Goal: Task Accomplishment & Management: Manage account settings

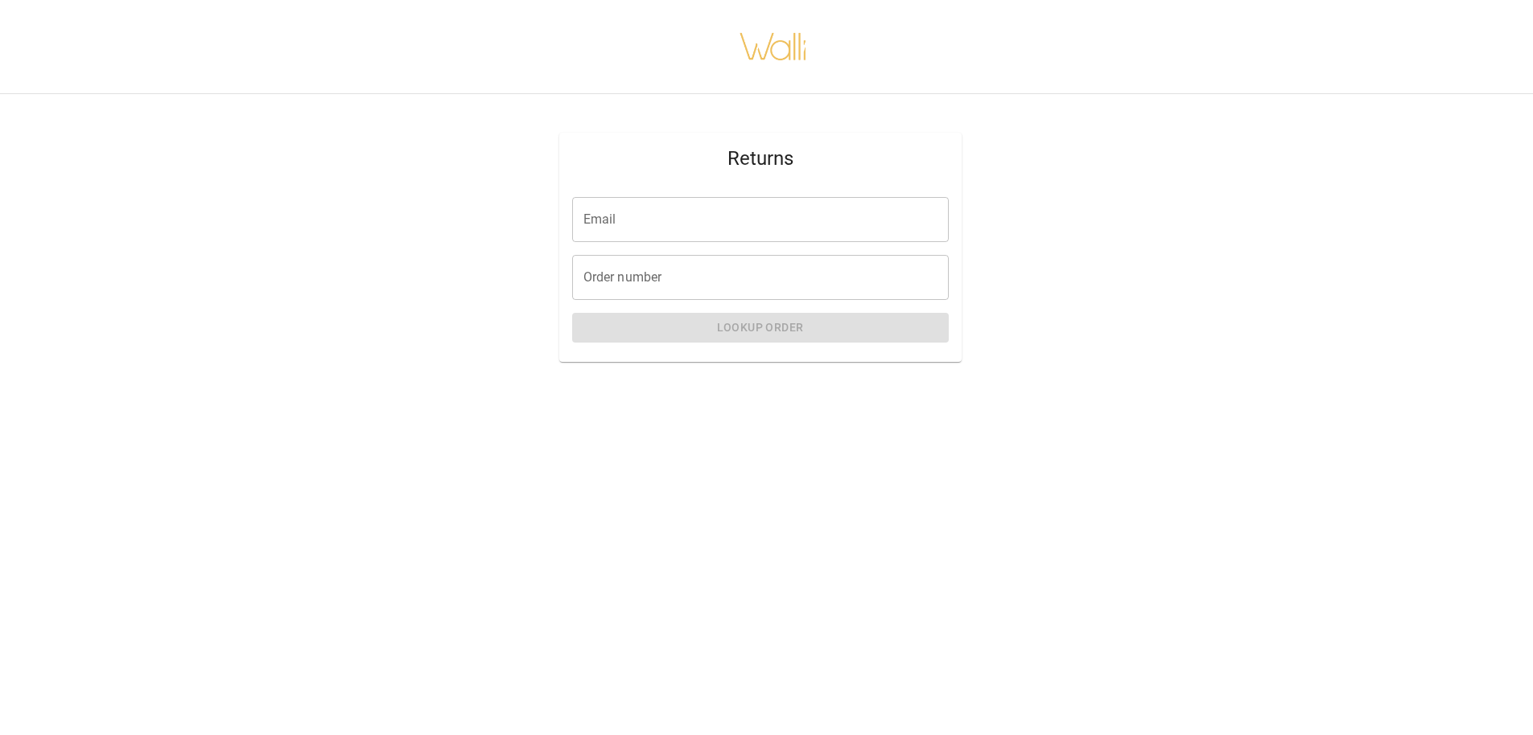
click at [642, 214] on input "Email" at bounding box center [760, 219] width 377 height 45
type input "**********"
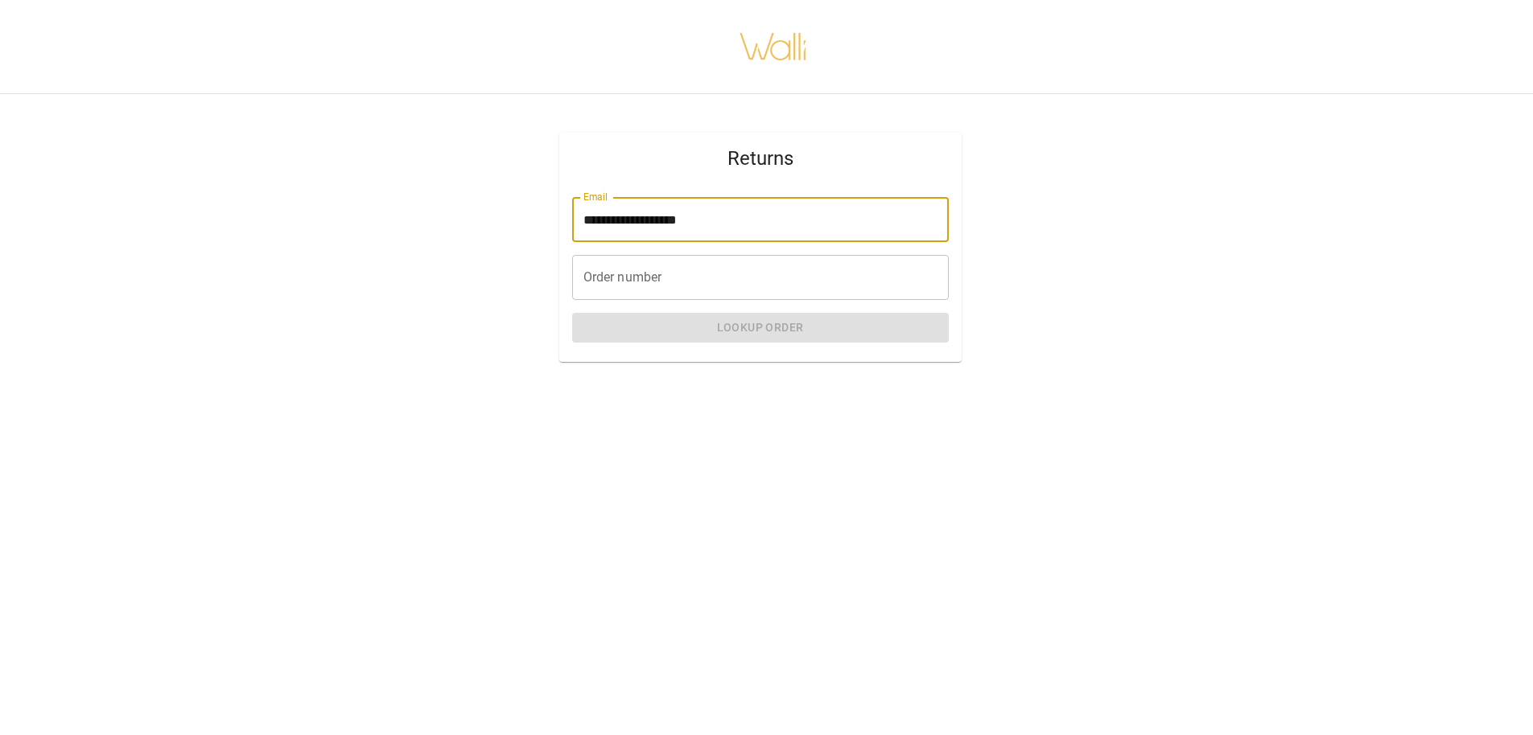
click at [598, 277] on input "Order number" at bounding box center [760, 277] width 377 height 45
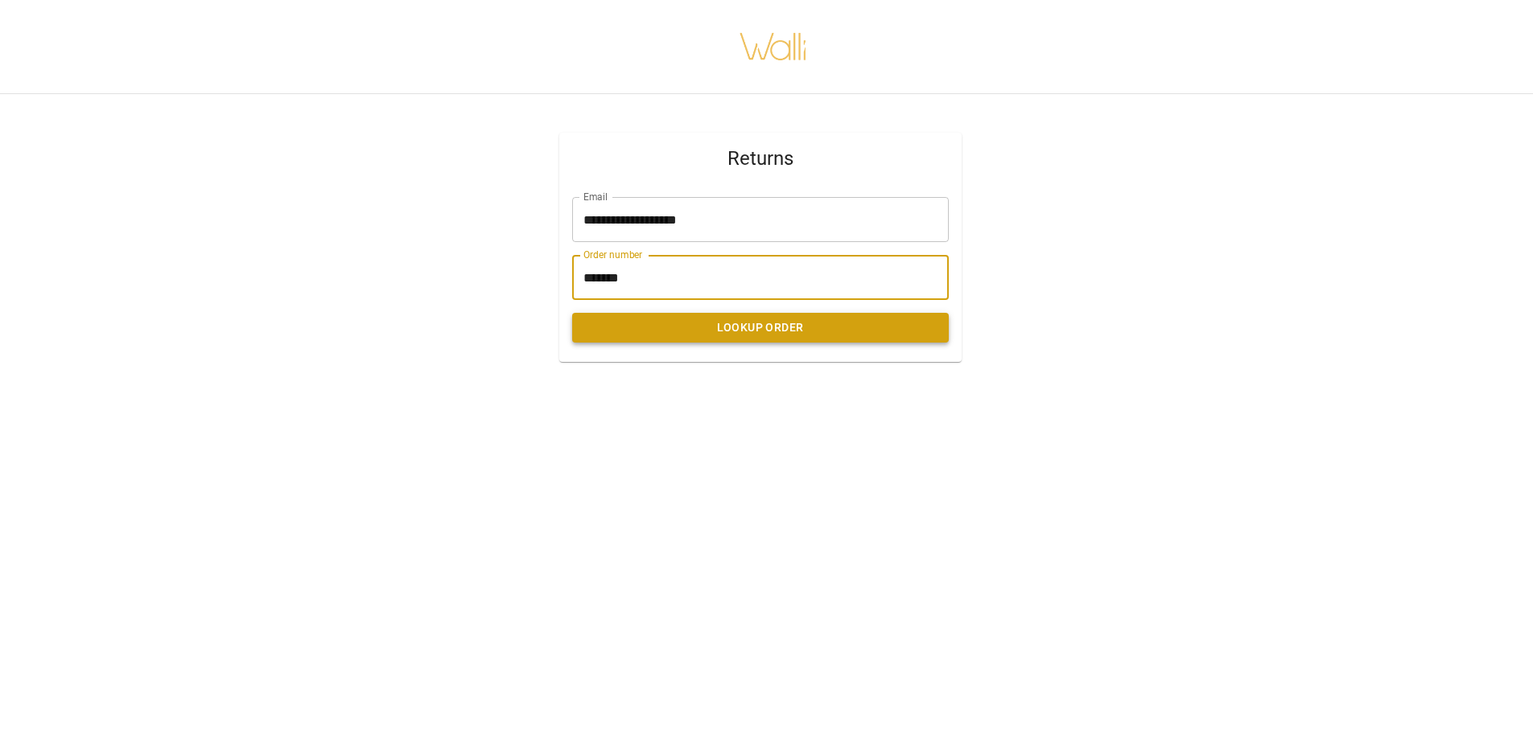
type input "*******"
click at [679, 327] on button "Lookup Order" at bounding box center [760, 328] width 377 height 30
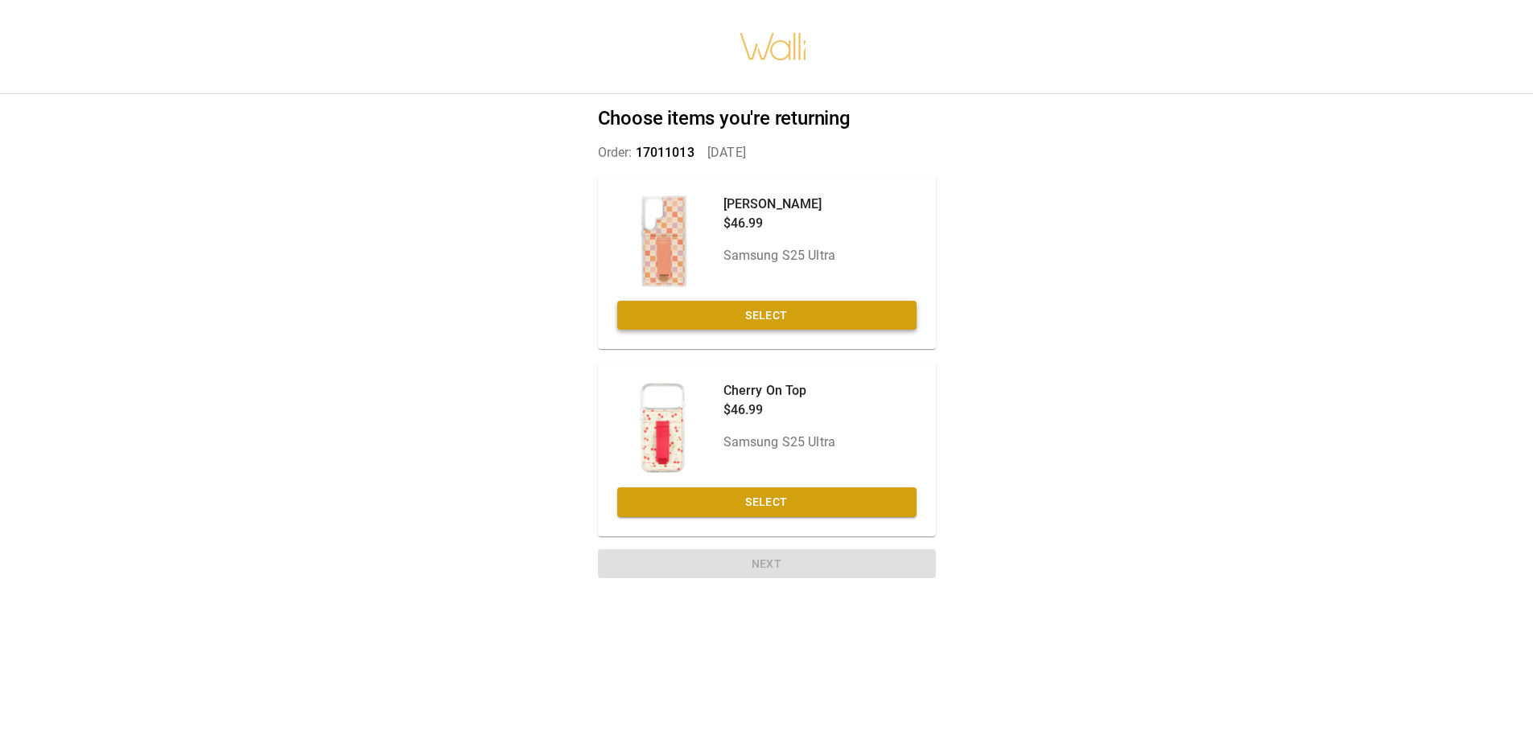
click at [757, 315] on button "Select" at bounding box center [766, 316] width 299 height 30
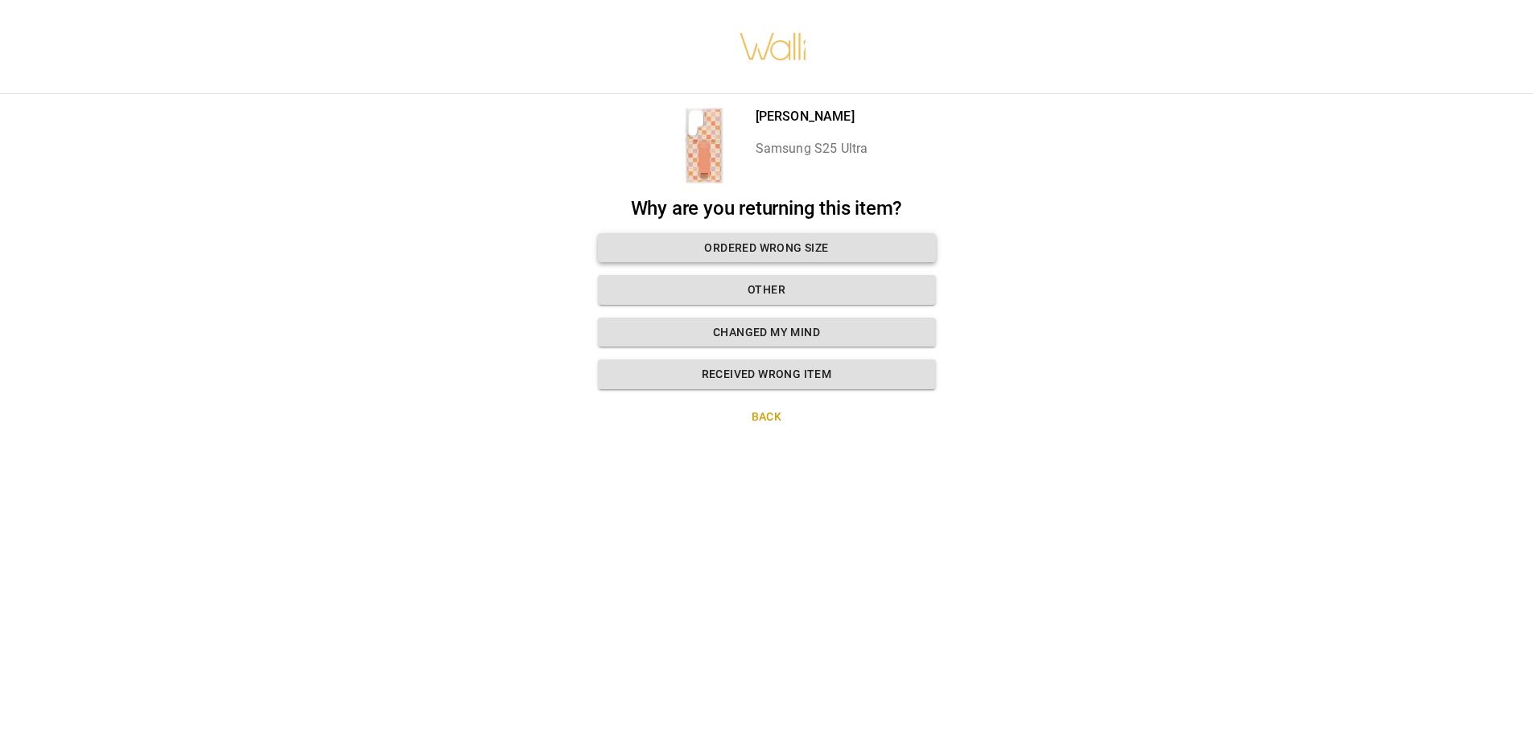
click at [752, 241] on button "Ordered wrong size" at bounding box center [767, 248] width 338 height 30
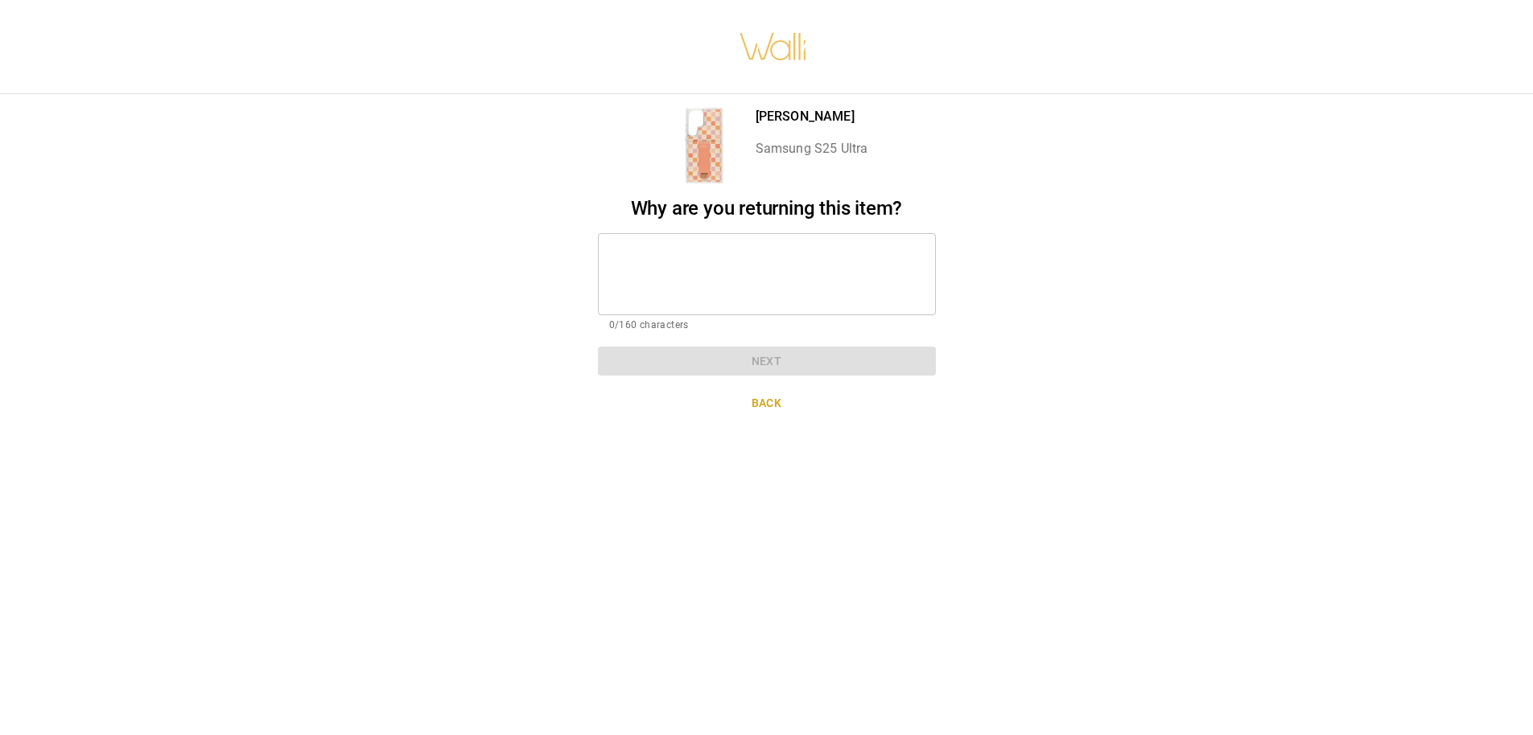
click at [670, 277] on textarea at bounding box center [766, 274] width 315 height 56
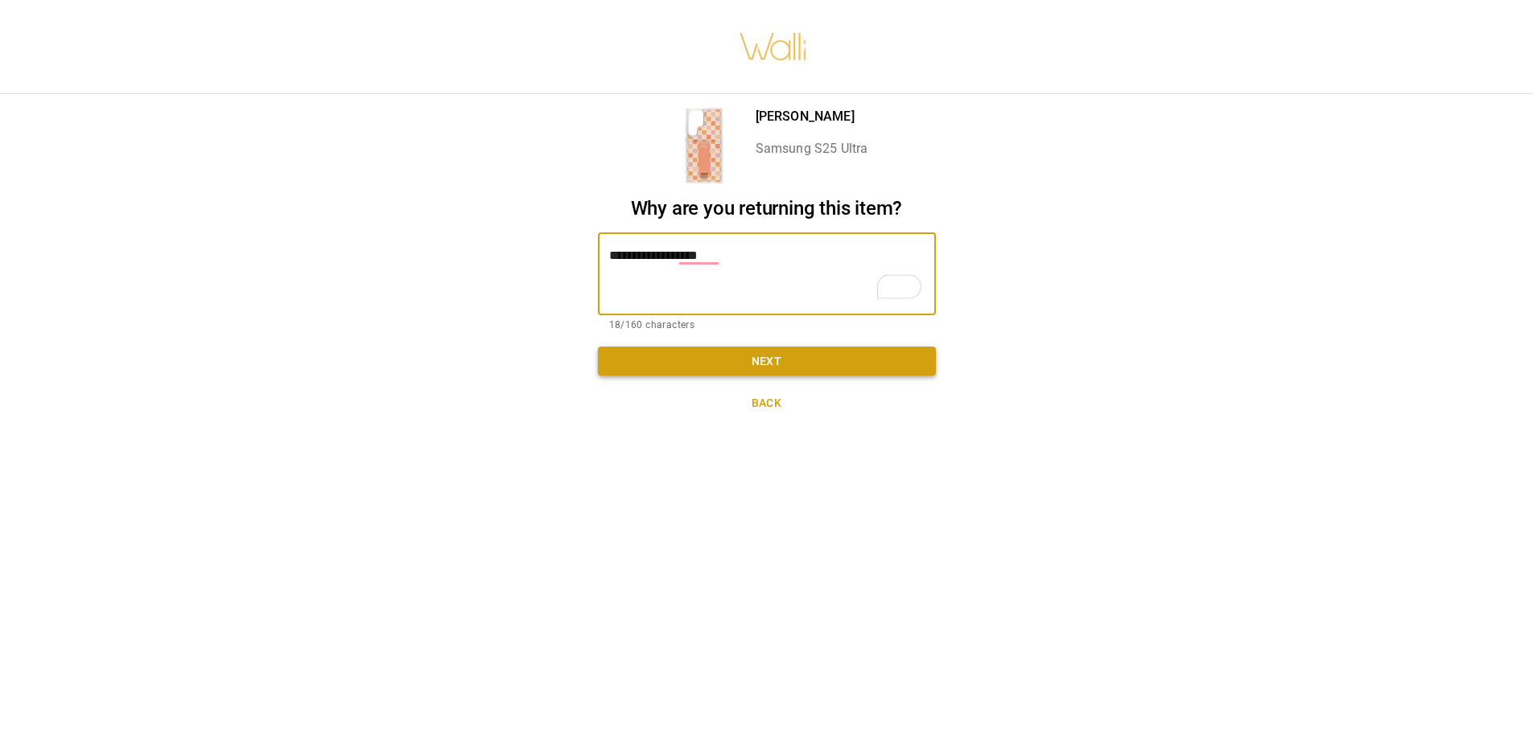
type textarea "**********"
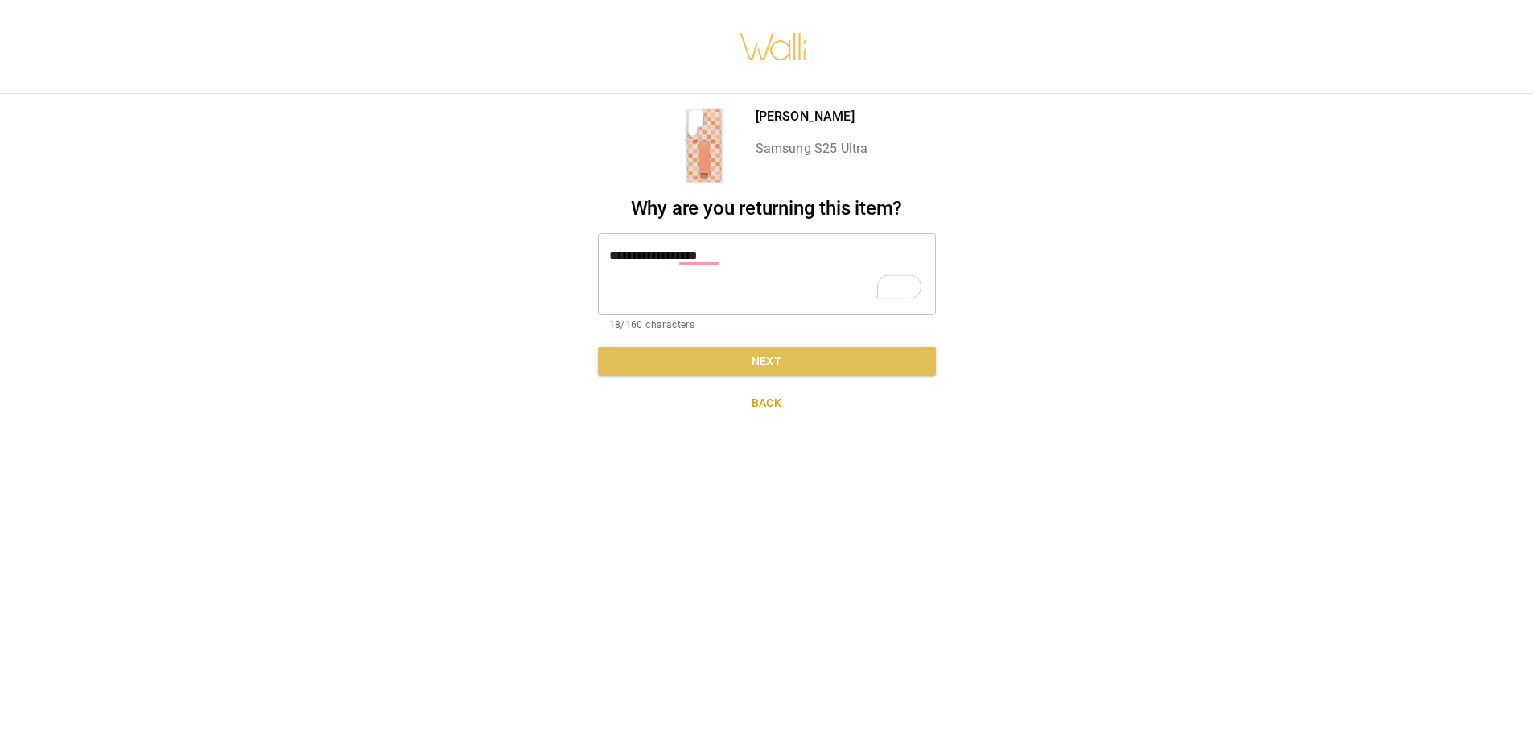
click at [704, 354] on button "Next" at bounding box center [767, 362] width 338 height 30
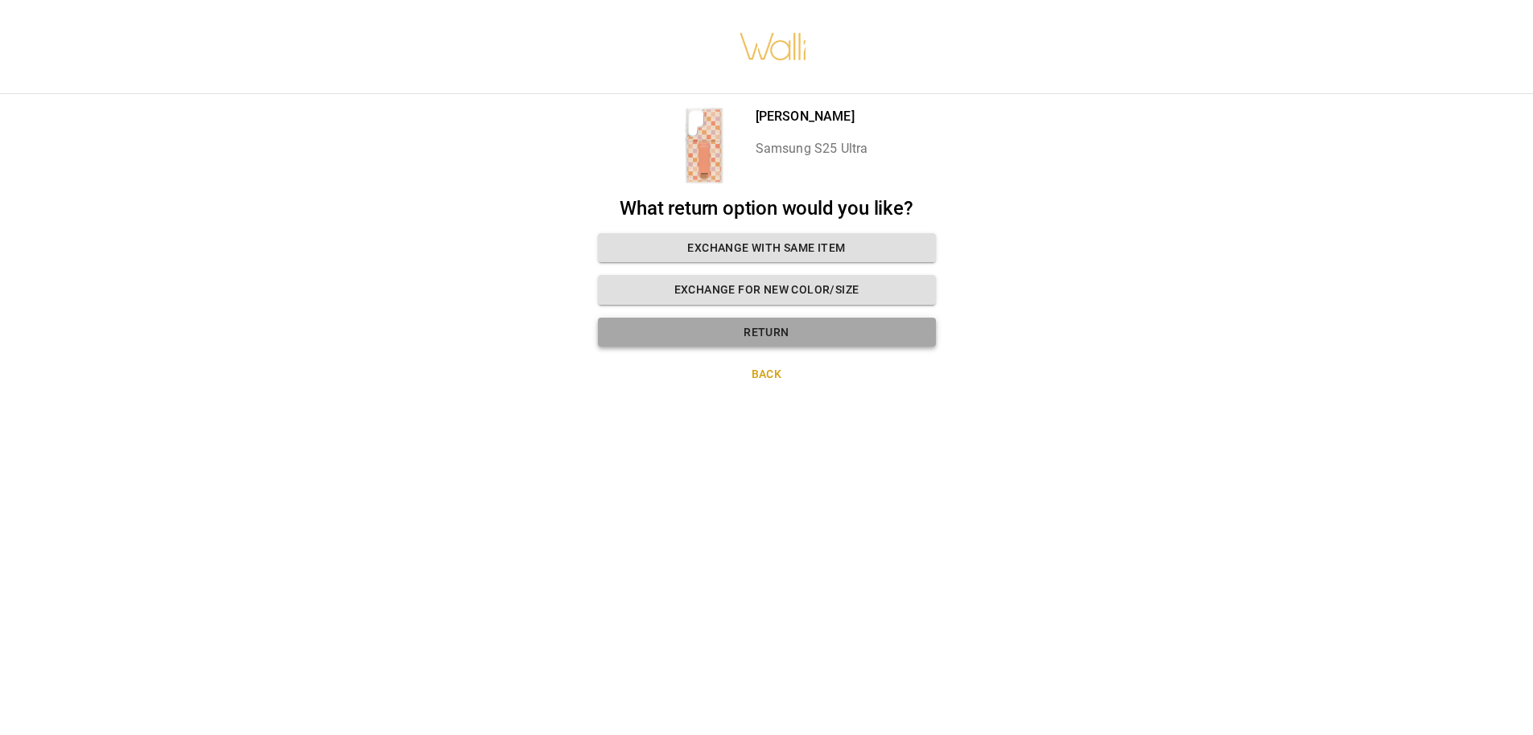
click at [744, 327] on button "Return" at bounding box center [767, 333] width 338 height 30
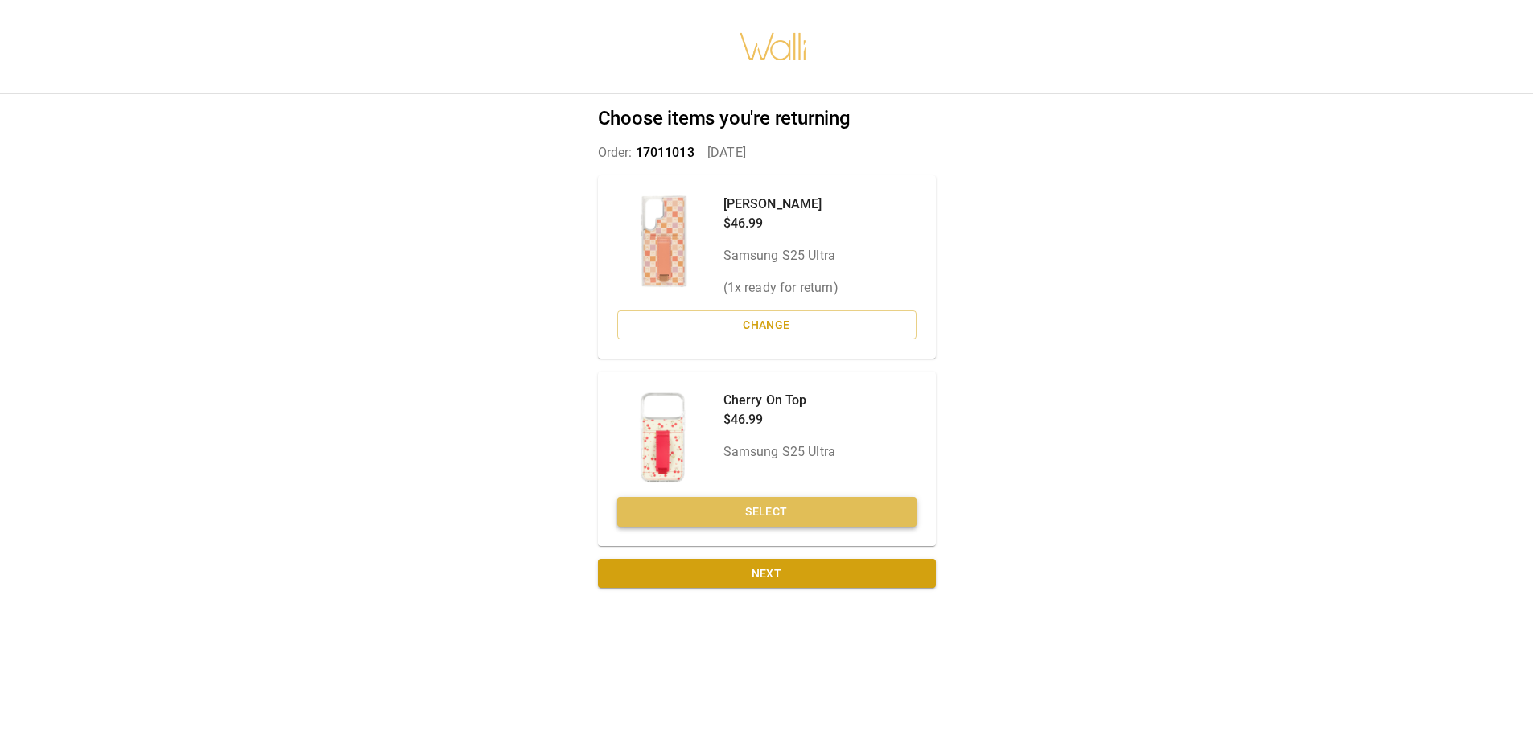
click at [746, 509] on button "Select" at bounding box center [766, 512] width 299 height 30
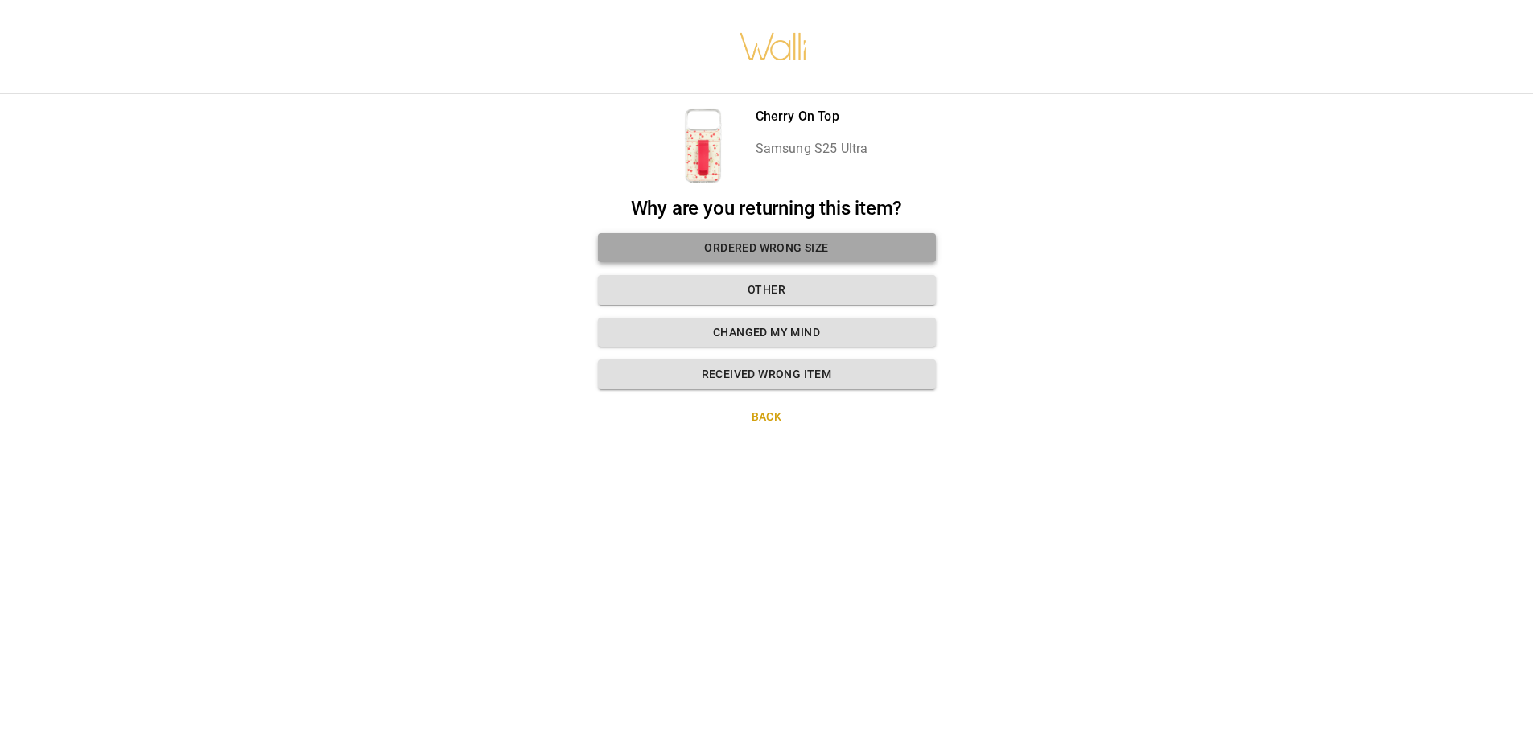
click at [753, 245] on button "Ordered wrong size" at bounding box center [767, 248] width 338 height 30
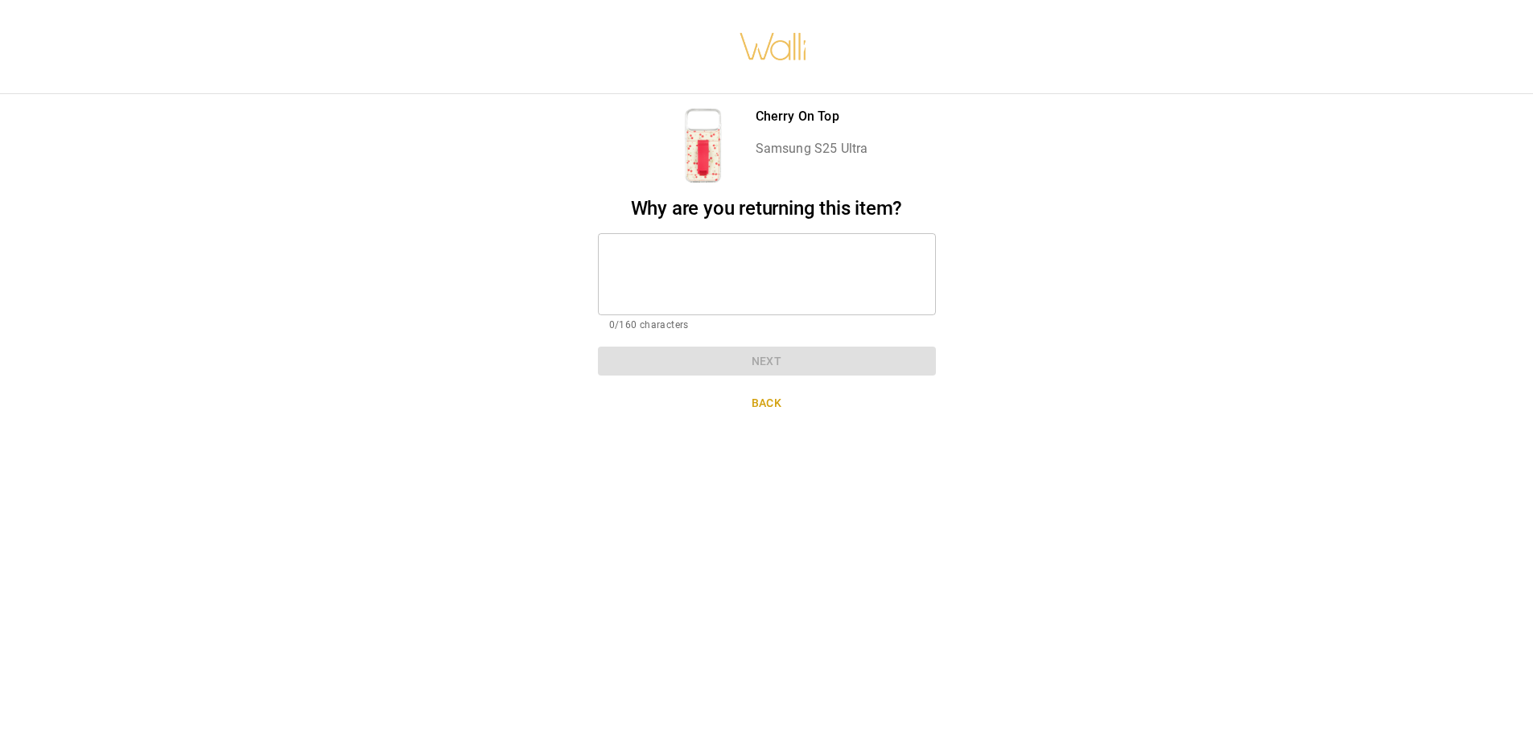
click at [735, 275] on textarea at bounding box center [766, 274] width 315 height 56
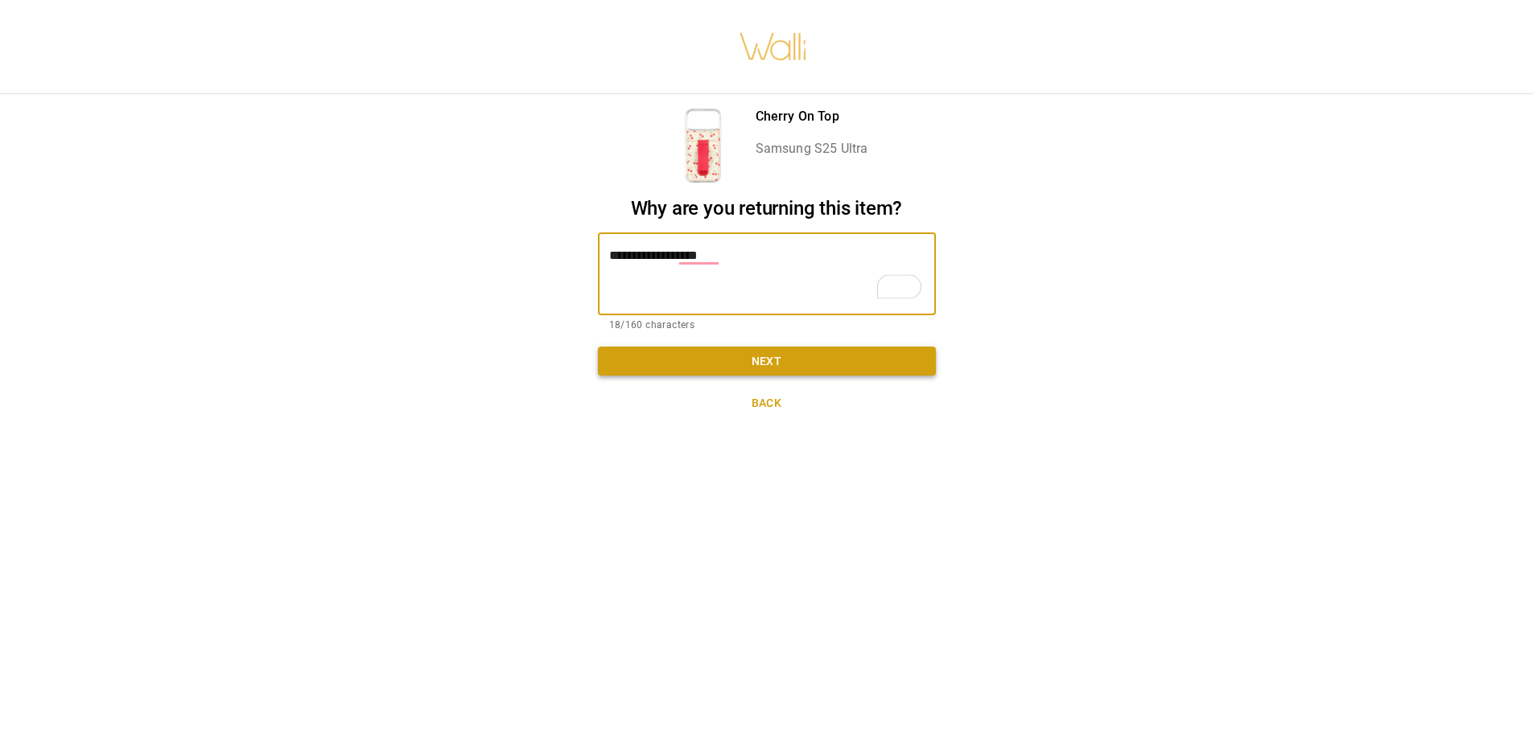
type textarea "**********"
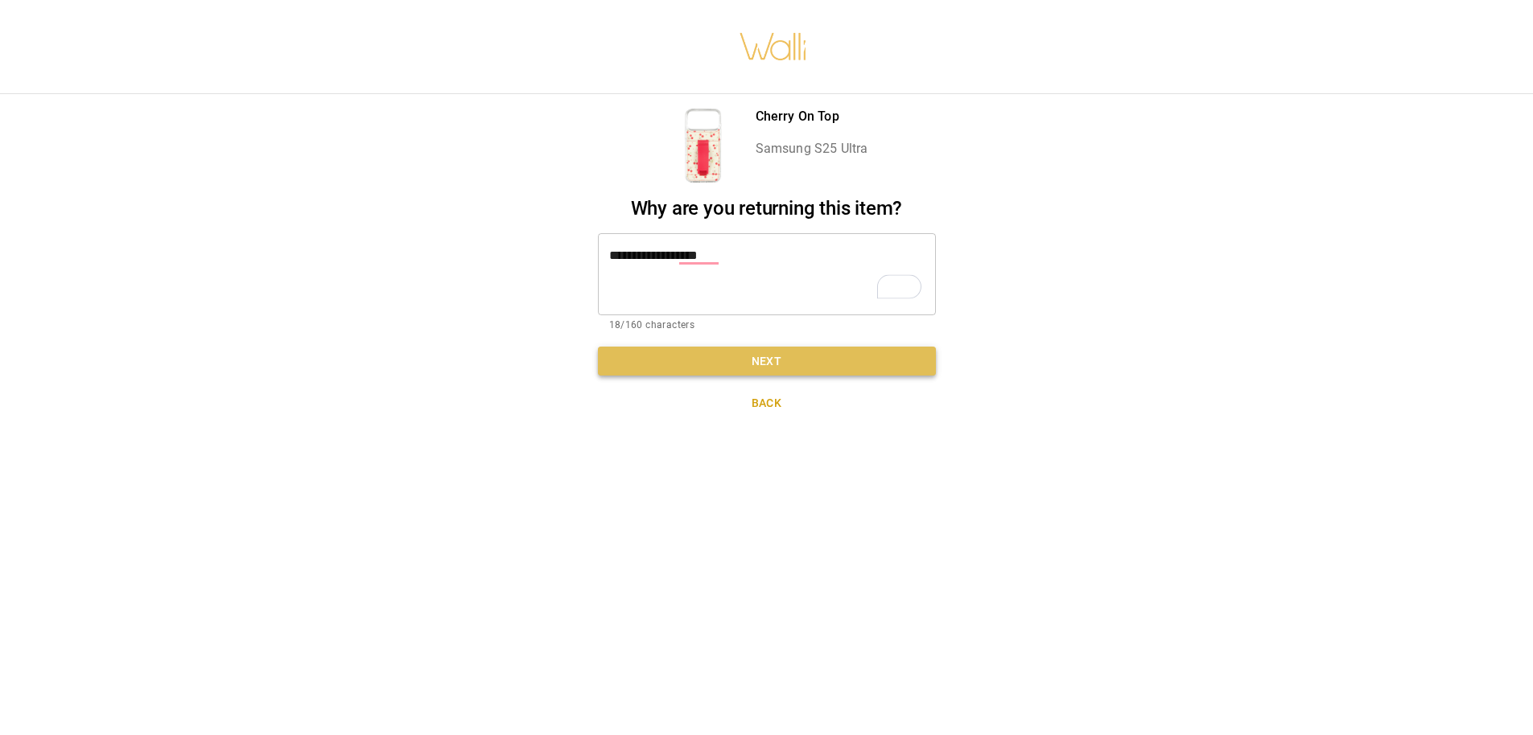
click at [746, 362] on button "Next" at bounding box center [767, 362] width 338 height 30
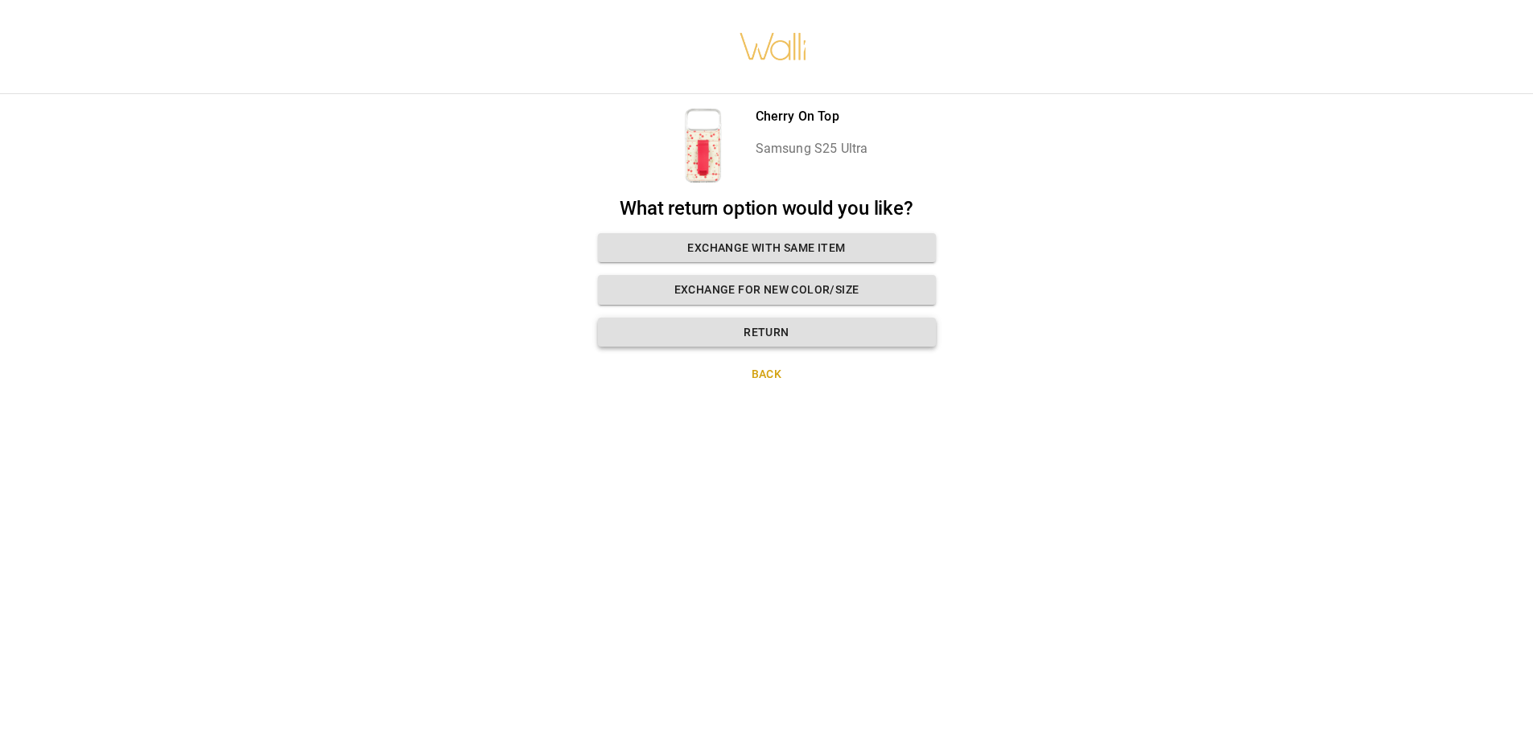
click at [754, 327] on button "Return" at bounding box center [767, 333] width 338 height 30
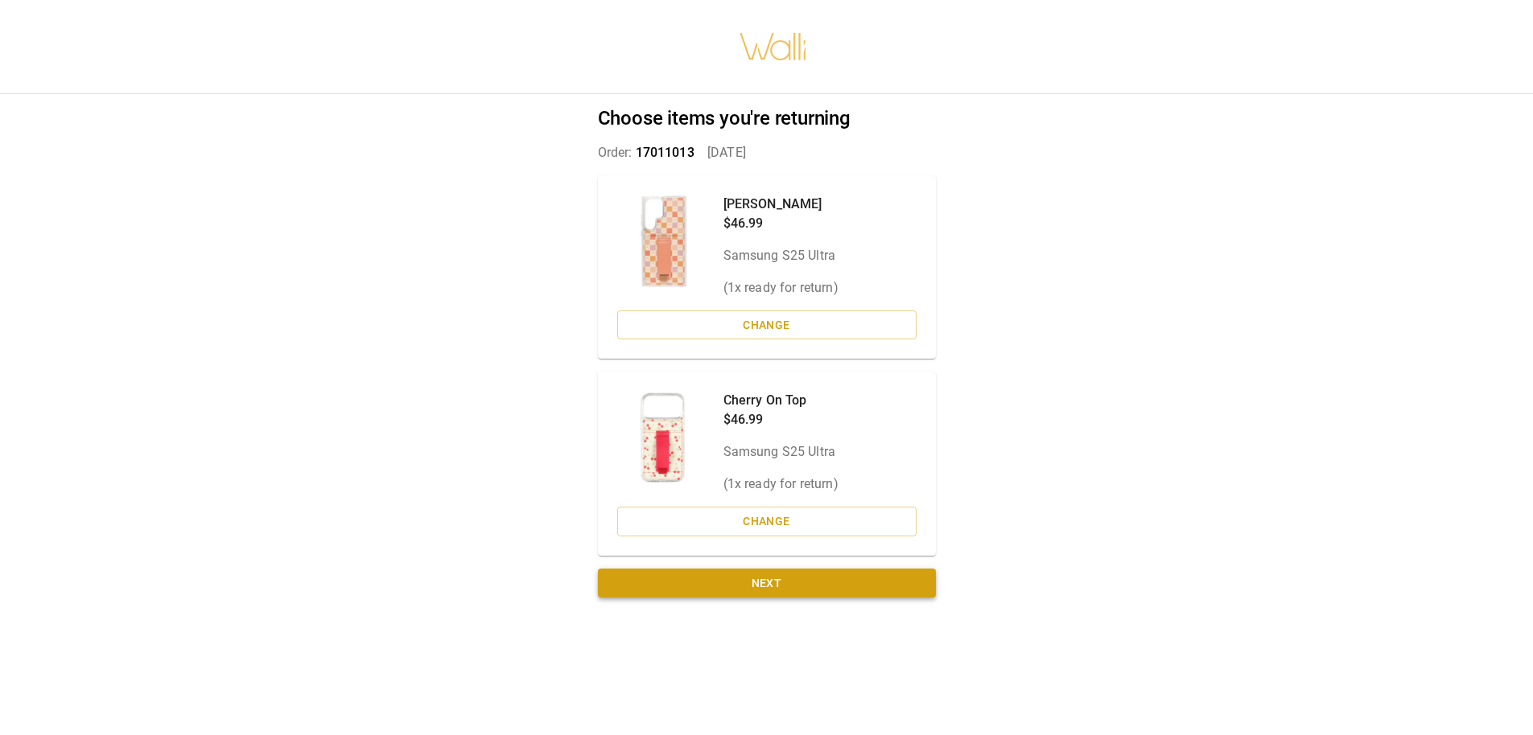
click at [774, 583] on button "Next" at bounding box center [767, 584] width 338 height 30
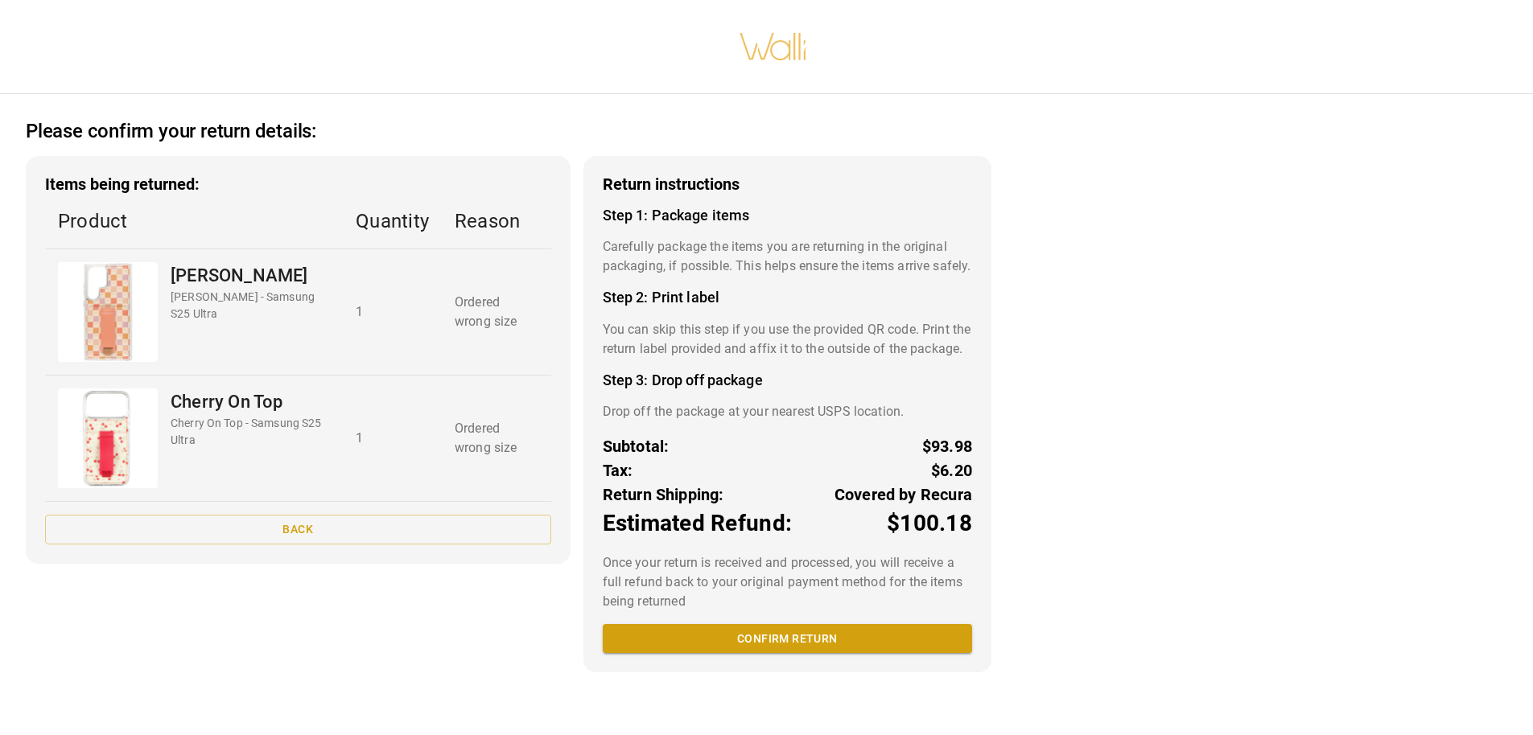
scroll to position [12, 0]
click at [753, 654] on button "Confirm return" at bounding box center [787, 639] width 369 height 30
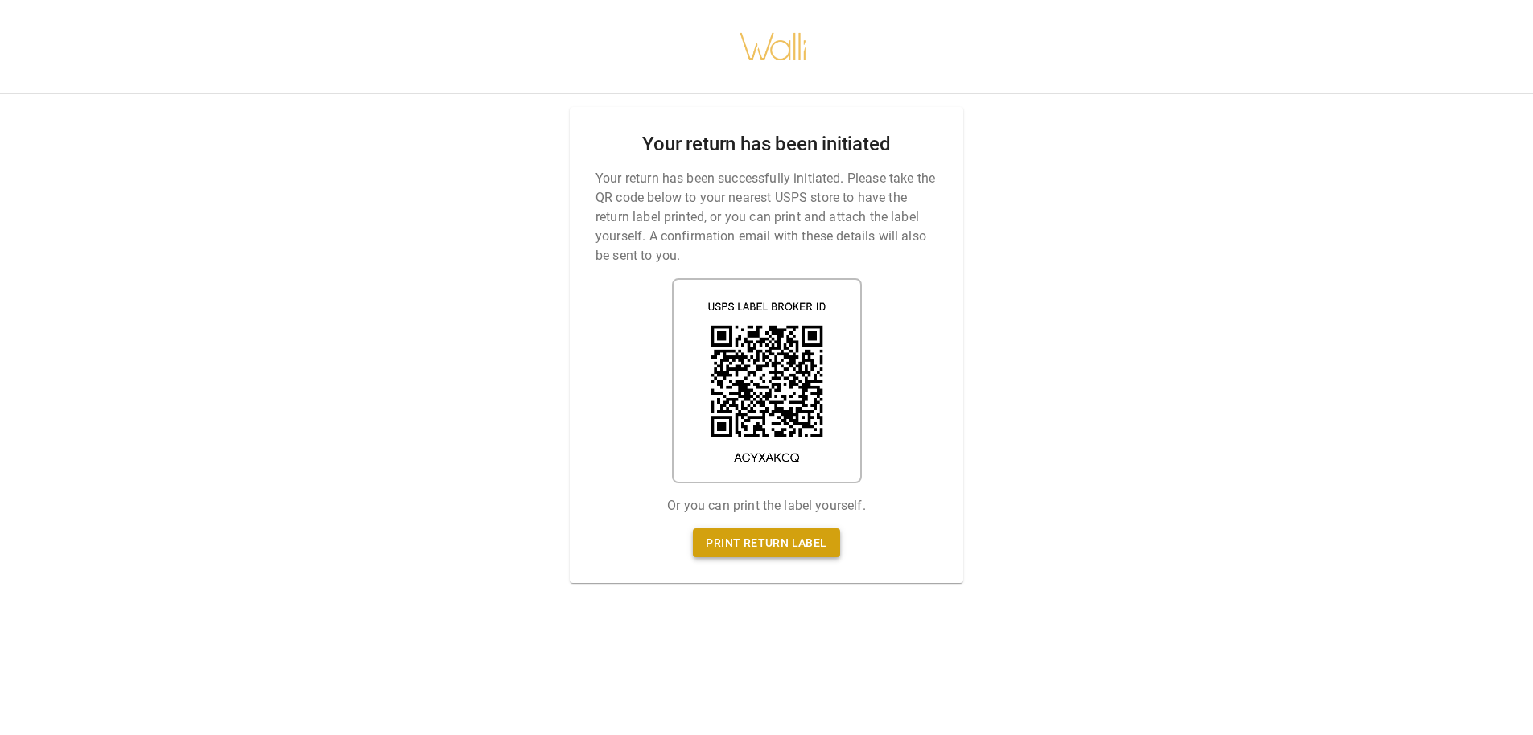
click at [743, 529] on link "Print return label" at bounding box center [766, 544] width 146 height 30
